Goal: Task Accomplishment & Management: Use online tool/utility

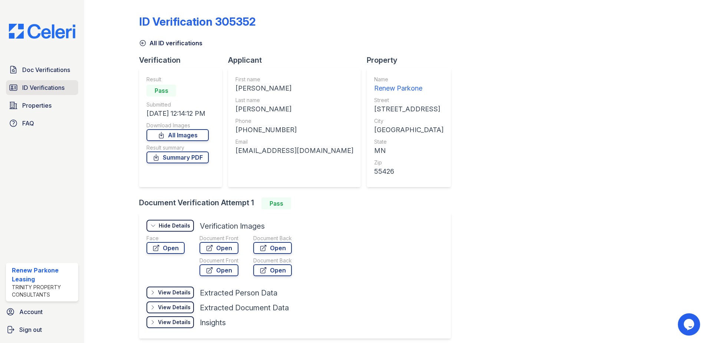
click at [50, 85] on span "ID Verifications" at bounding box center [43, 87] width 42 height 9
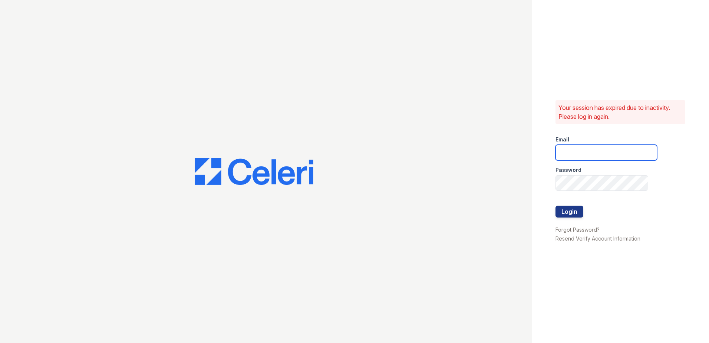
type input "[EMAIL_ADDRESS][DOMAIN_NAME]"
click at [563, 209] on button "Login" at bounding box center [570, 212] width 28 height 12
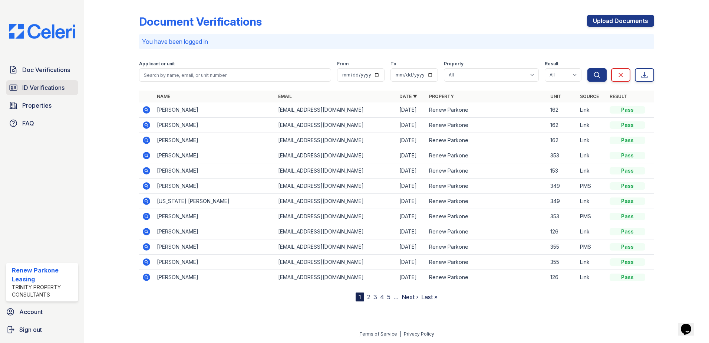
click at [34, 84] on span "ID Verifications" at bounding box center [43, 87] width 42 height 9
